Goal: Task Accomplishment & Management: Complete application form

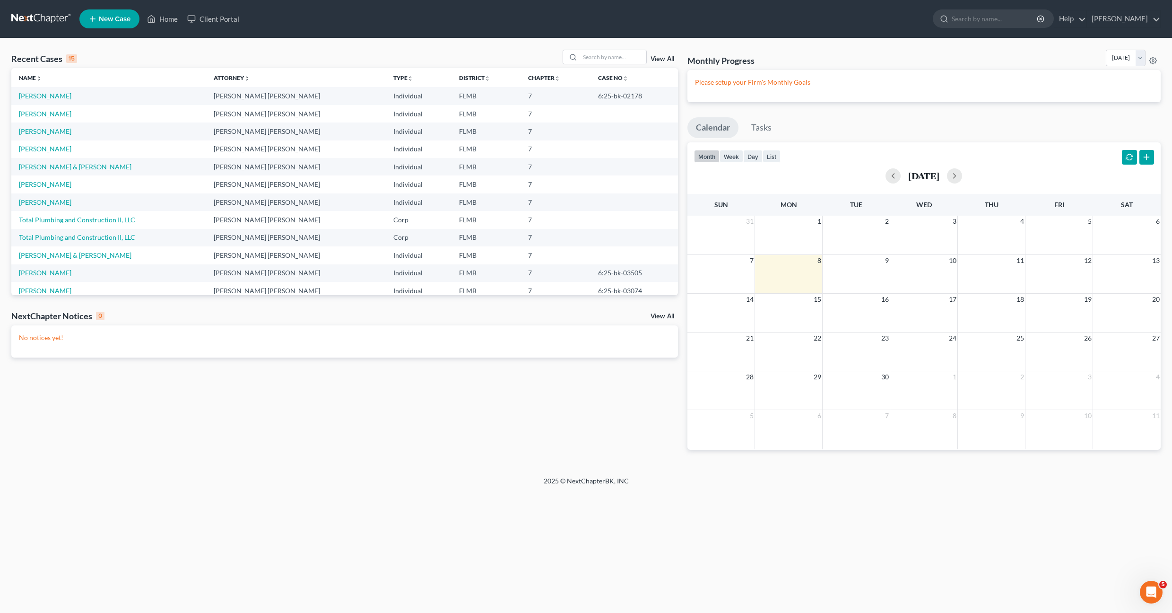
click at [35, 87] on td "[PERSON_NAME]" at bounding box center [108, 95] width 195 height 17
click at [34, 94] on link "[PERSON_NAME]" at bounding box center [45, 96] width 52 height 8
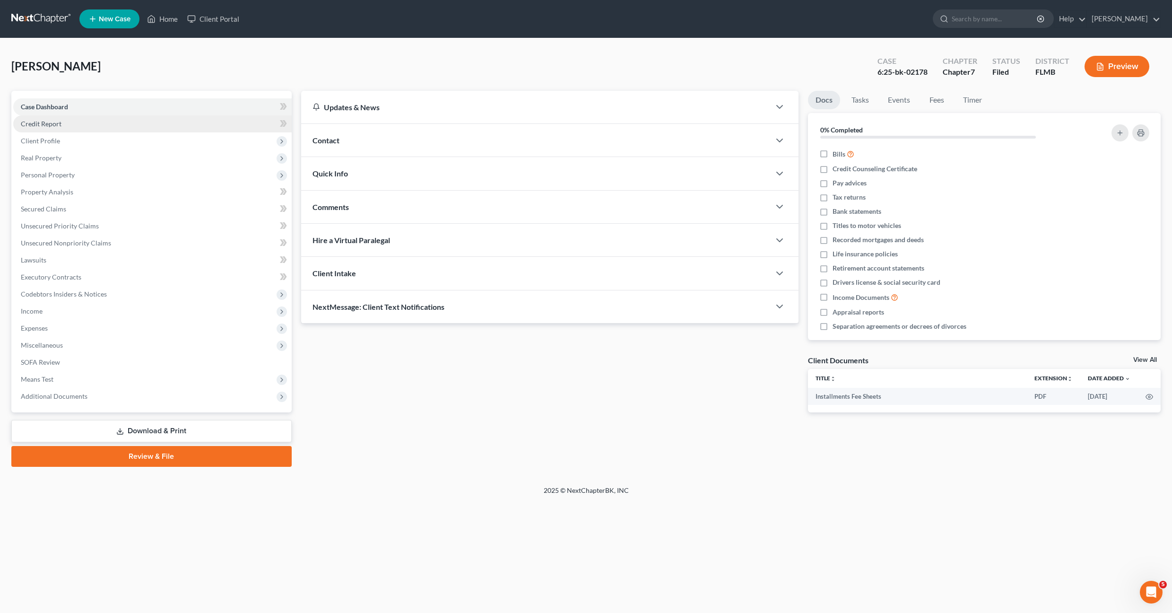
click at [44, 124] on span "Credit Report" at bounding box center [41, 124] width 41 height 8
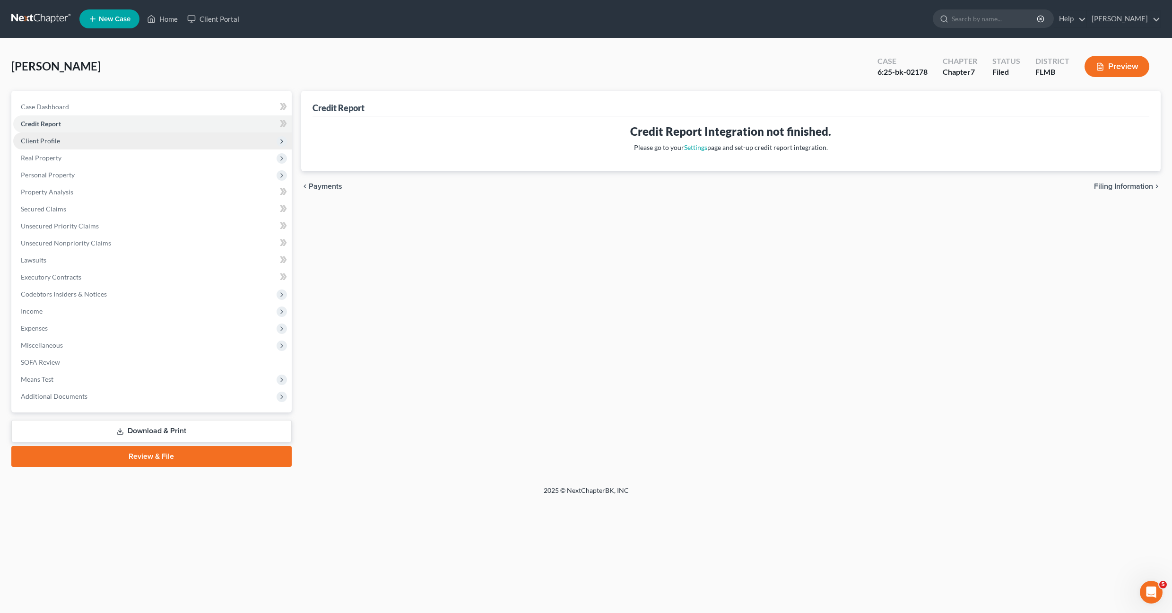
click at [52, 142] on span "Client Profile" at bounding box center [40, 141] width 39 height 8
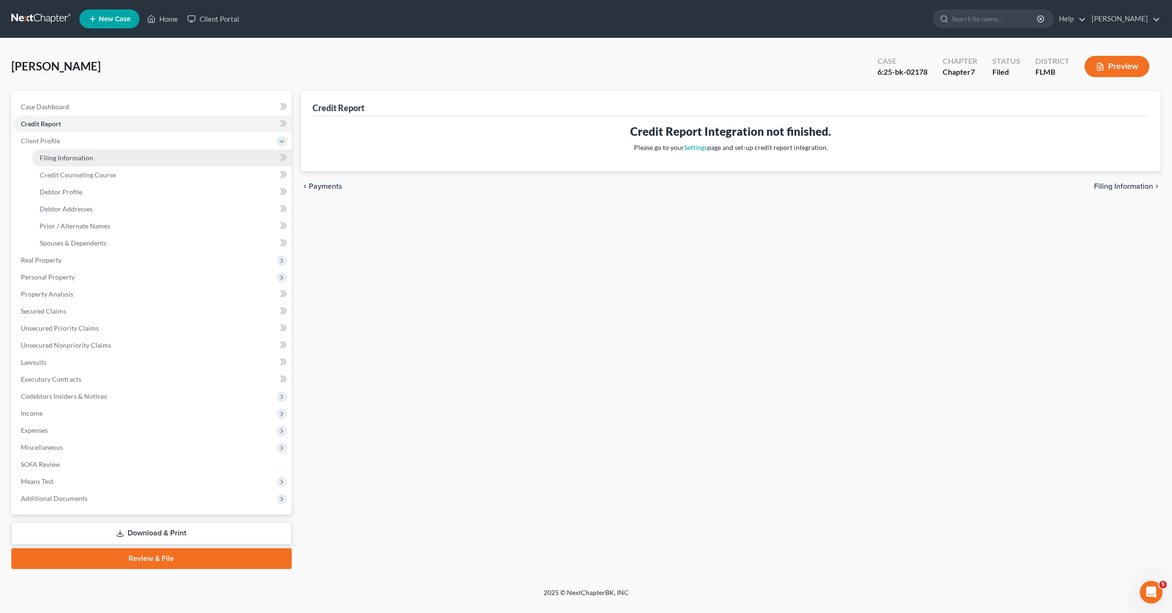
click at [52, 159] on span "Filing Information" at bounding box center [66, 158] width 53 height 8
select select "1"
select select "0"
select select "9"
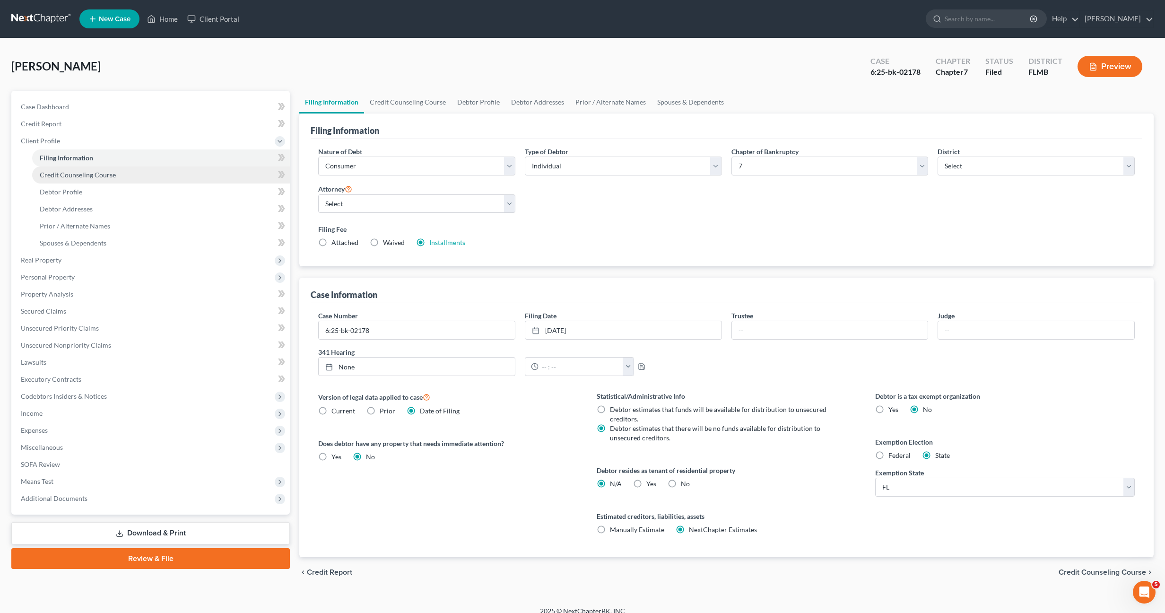
click at [69, 176] on span "Credit Counseling Course" at bounding box center [78, 175] width 76 height 8
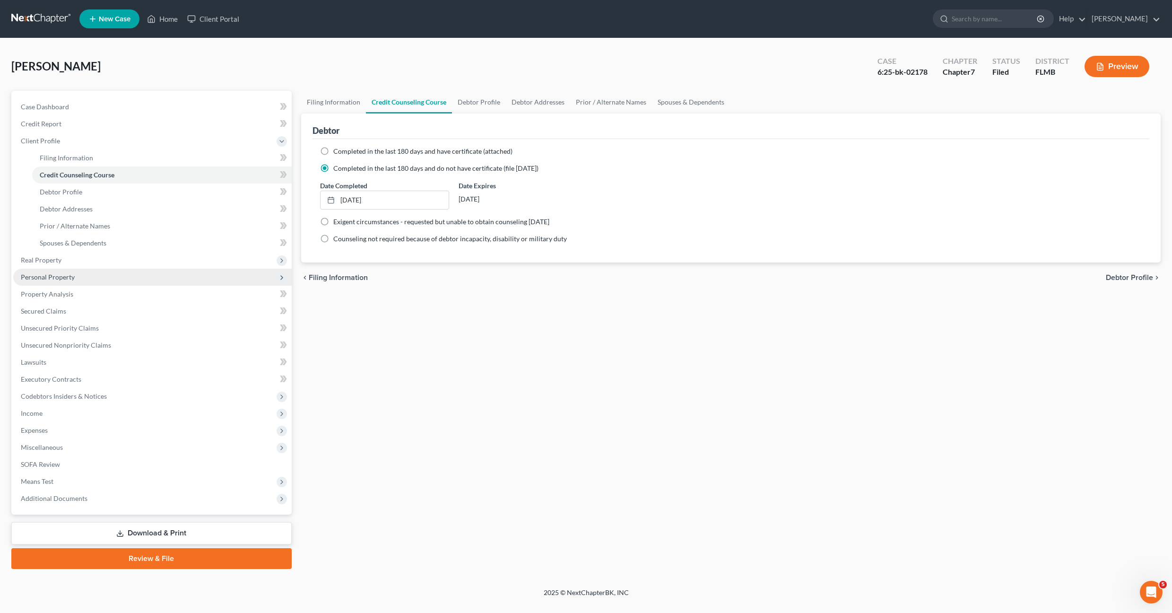
click at [55, 272] on span "Personal Property" at bounding box center [152, 277] width 279 height 17
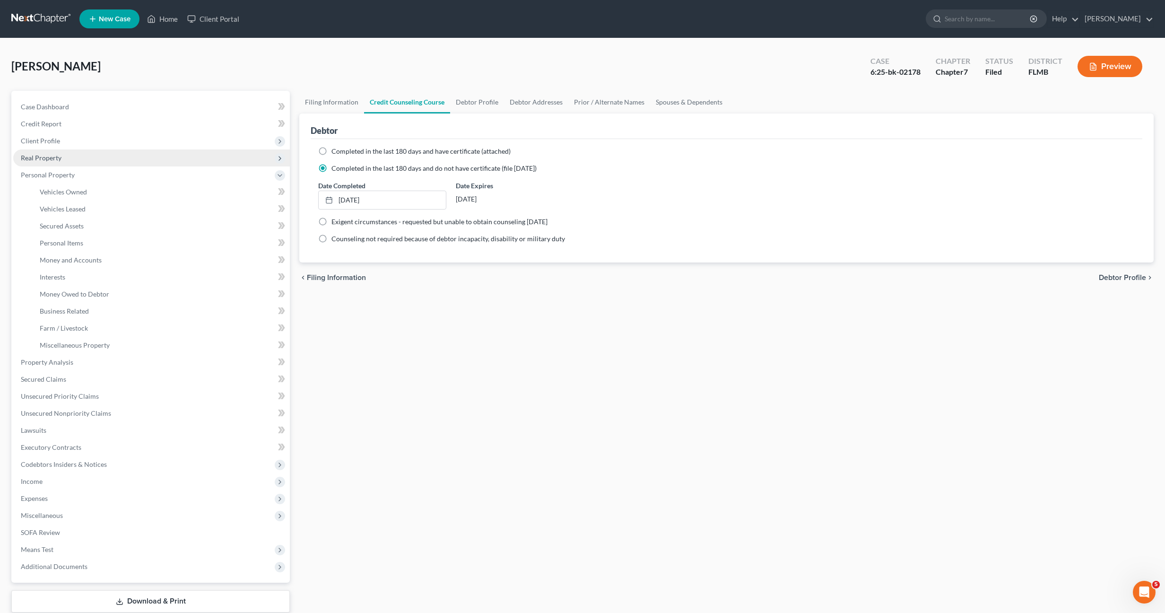
click at [39, 150] on span "Real Property" at bounding box center [151, 157] width 277 height 17
